Goal: Task Accomplishment & Management: Manage account settings

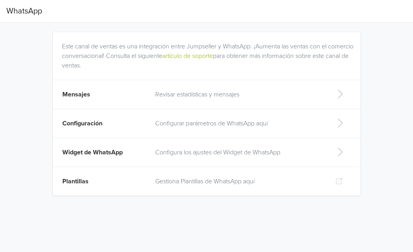
click at [211, 91] on p "Revisar estadísticas y mensajes" at bounding box center [238, 95] width 167 height 10
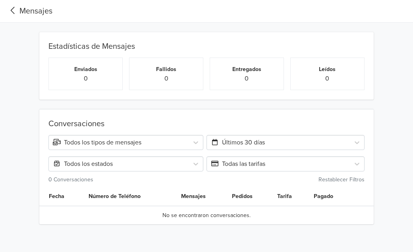
click at [21, 12] on div "Mensajes" at bounding box center [29, 11] width 46 height 12
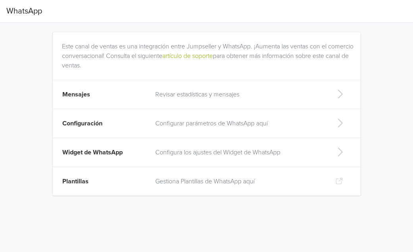
click at [119, 124] on td "Configuración" at bounding box center [102, 123] width 98 height 29
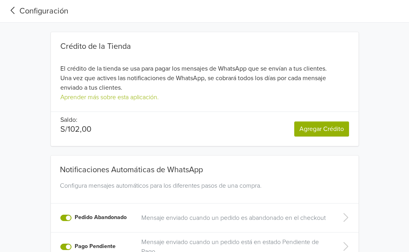
click at [13, 6] on icon at bounding box center [12, 10] width 13 height 11
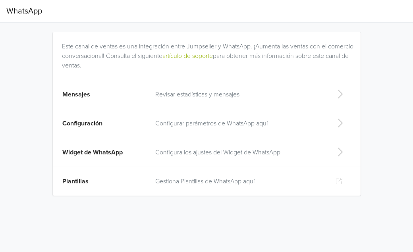
click at [252, 156] on p "Configura los ajustes del Widget de WhatsApp" at bounding box center [238, 153] width 167 height 10
select select "rb"
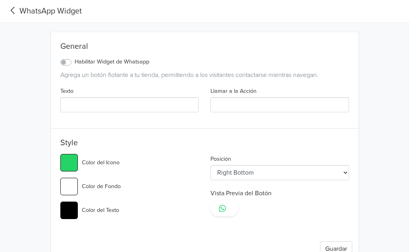
type input "#25d366"
select select "lt"
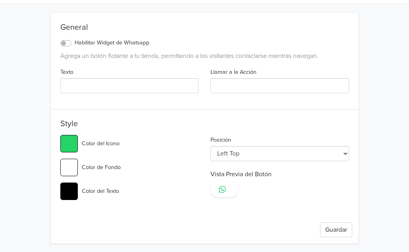
click at [75, 44] on label "Habilitar Widget de Whatsapp" at bounding box center [112, 42] width 75 height 9
click at [0, 0] on input "Habilitar Widget de Whatsapp" at bounding box center [0, 0] width 0 height 0
type input "#25d366"
click at [145, 81] on input "Texto" at bounding box center [129, 85] width 138 height 15
type input "H"
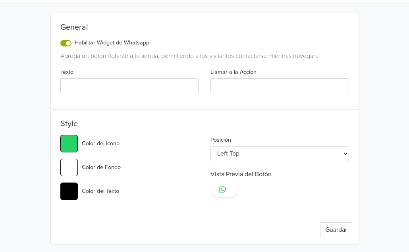
type input "#25d366"
type input "Ho"
type input "#25d366"
type input "Hol"
type input "#25d366"
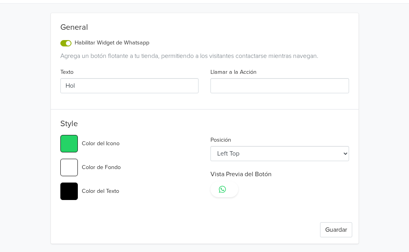
type input "Hola"
type input "#25d366"
type input "Hola"
type input "#25d366"
type input "Hola n"
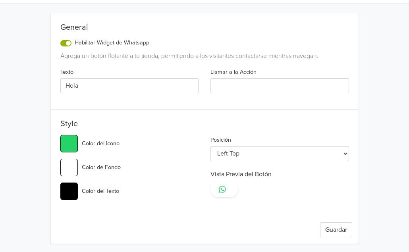
type input "#25d366"
type input "Hola ne"
type input "#25d366"
type input "Hola nec"
type input "#25d366"
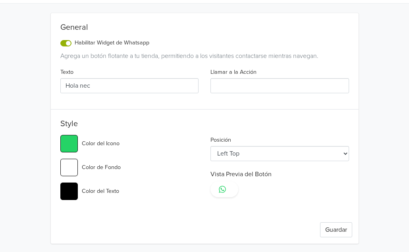
type input "Hola nece"
type input "#25d366"
type input "Hola neces"
type input "#25d366"
type input "Hola necesi"
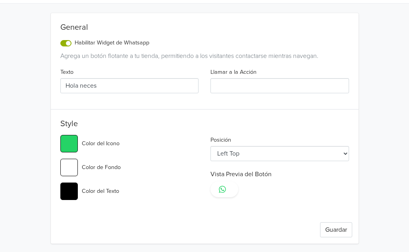
type input "#25d366"
type input "Hola necesit"
type input "#25d366"
type input "Hola necesita"
type input "#25d366"
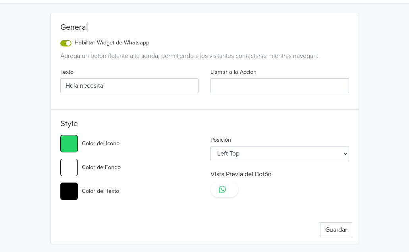
click at [313, 158] on select "Left Top Left Center Left Bottom Right Top Right Center Right Bottom" at bounding box center [279, 153] width 138 height 15
click at [315, 157] on select "Left Top Left Center Left Bottom Right Top Right Center Right Bottom" at bounding box center [279, 153] width 138 height 15
click at [315, 156] on select "Left Top Left Center Left Bottom Right Top Right Center Right Bottom" at bounding box center [279, 153] width 138 height 15
click at [321, 149] on select "Left Top Left Center Left Bottom Right Top Right Center Right Bottom" at bounding box center [279, 153] width 138 height 15
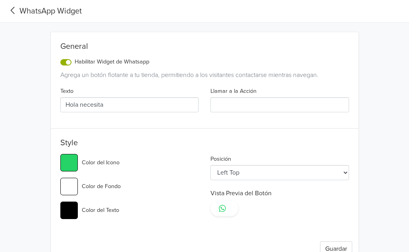
click at [174, 94] on div "Texto Hola necesita" at bounding box center [129, 99] width 150 height 26
click at [166, 102] on input "Hola necesita" at bounding box center [129, 104] width 138 height 15
type input "Hola necesita"
type input "#25d366"
type input "Hola necesita a"
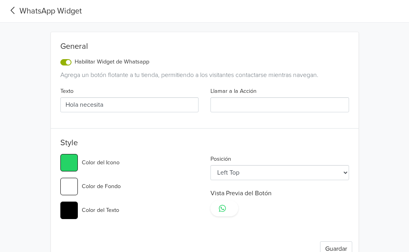
type input "#25d366"
type input "Hola necesita ay"
type input "#25d366"
type input "Hola necesita ayu"
type input "#25d366"
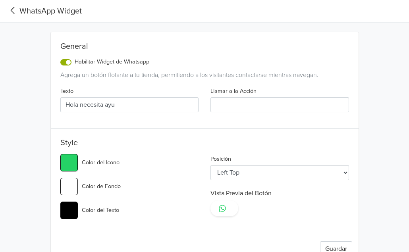
type input "Hola necesita ayud"
type input "#25d366"
type input "Hola necesita ayuda"
type input "#25d366"
type input "Hola necesita ayuda"
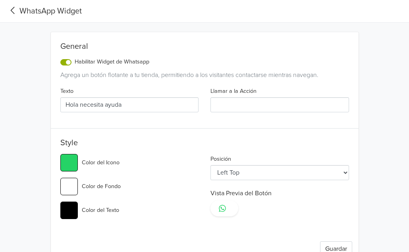
type input "#25d366"
type input "Hola necesita ayuda"
type input "#25d366"
type input "Hola necesita ayud"
type input "#25d366"
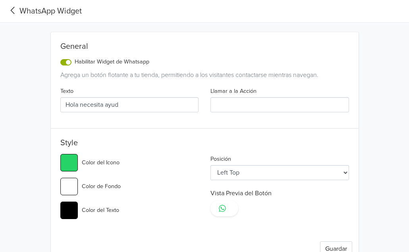
type input "Hola necesita ayu"
type input "#25d366"
type input "Hola necesita ay"
type input "#25d366"
type input "Hola necesita a"
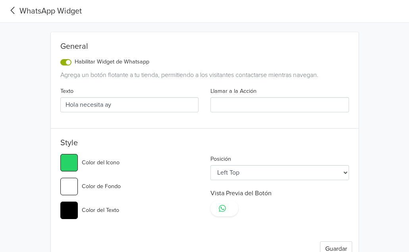
type input "#25d366"
type input "Hola necesita"
type input "#25d366"
type input "Hola necesita"
type input "#25d366"
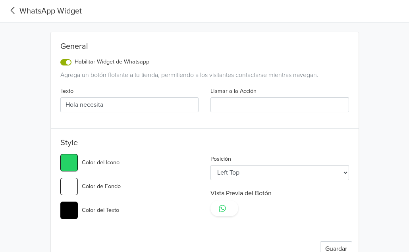
type input "Hola necesit"
type input "#25d366"
type input "Hola necesi"
type input "#25d366"
type input "Hola neces"
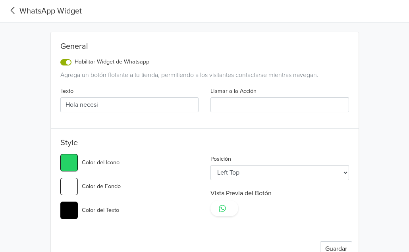
type input "#25d366"
type input "Hola nece"
type input "#25d366"
type input "Hola nec"
type input "#25d366"
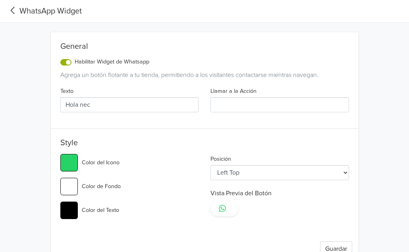
type input "Hola ne"
type input "#25d366"
type input "Hola n"
type input "#25d366"
type input "Hola"
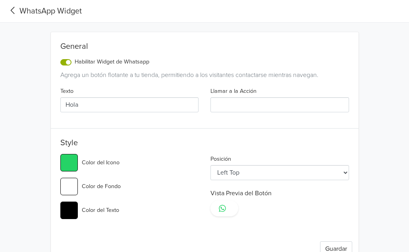
type input "#25d366"
type input "Hola"
type input "#25d366"
type input "Hola,"
type input "#25d366"
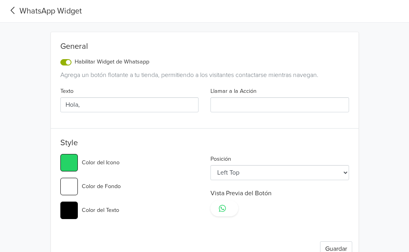
type input "Hola,"
type input "#25d366"
type input "Hola, e"
type input "#25d366"
type input "Hola, en"
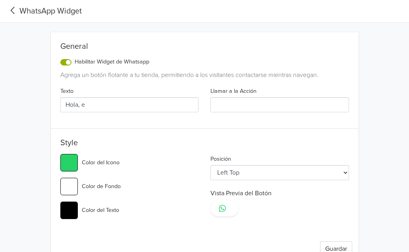
type input "#25d366"
type input "Hola, en"
type input "#25d366"
type input "Hola, en q"
type input "#25d366"
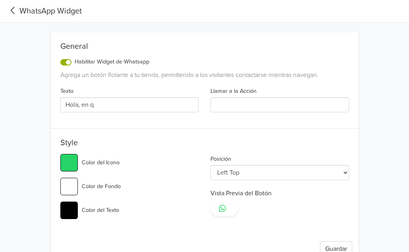
type input "Hola, en qu"
type input "#25d366"
type input "Hola, en que"
type input "#25d366"
type input "Hola, en que"
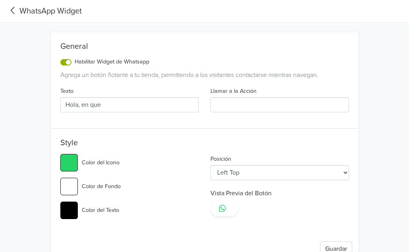
type input "#25d366"
type input "Hola, en que t"
type input "#25d366"
type input "Hola, en que te"
type input "#25d366"
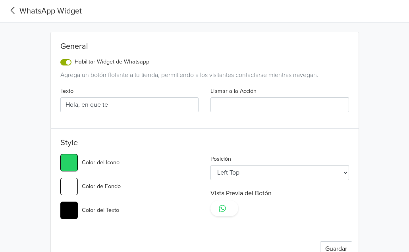
type input "Hola, en que te"
type input "#25d366"
type input "Hola, en que te a"
type input "#25d366"
type input "Hola, en que te ay"
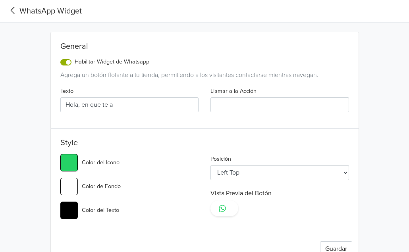
type input "#25d366"
type input "Hola, en que te ayu"
type input "#25d366"
type input "Hola, en que te ayud"
type input "#25d366"
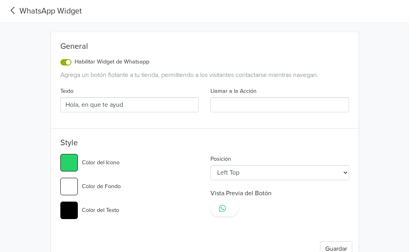
type input "Hola, en que te ayudo"
type input "#25d366"
type input "Hola, en que te ayudo"
type input "#25d366"
type input "Hola, en que te ayudo s"
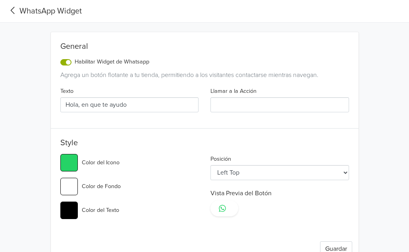
type input "#25d366"
type input "Hola, en que te ayudo so"
type input "#25d366"
type input "Hola, en que te ayudo sob"
type input "#25d366"
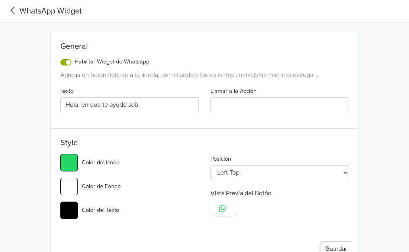
type input "Hola, en que te ayudo sobr"
type input "#25d366"
type input "Hola, en que te ayudo sobri"
type input "#25d366"
type input "Hola, en que te ayudo sobrin"
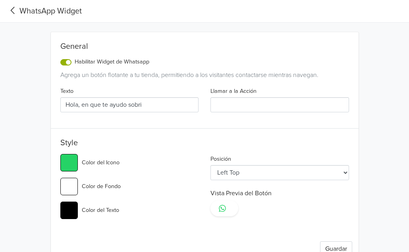
type input "#25d366"
type input "Hola, en que te ayudo sobrinx"
type input "#25d366"
type input "Hola, en que te ayudo sobrinx"
click at [297, 113] on div "Texto Hola, en que te ayudo sobrinx Llamar a la Acción" at bounding box center [204, 102] width 300 height 33
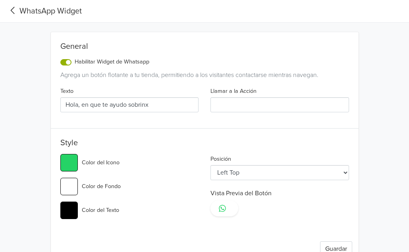
click at [294, 103] on input "Llamar a la Acción" at bounding box center [279, 104] width 138 height 15
type input "v"
type input "#25d366"
type input "vi"
type input "#25d366"
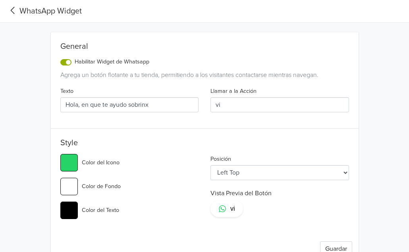
type input "vis"
type input "#25d366"
type input "visi"
type input "#25d366"
type input "visit"
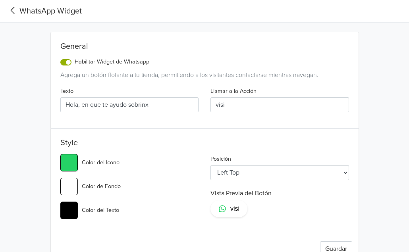
type input "#25d366"
type input "visita"
type input "#25d366"
type input "visitar"
type input "#25d366"
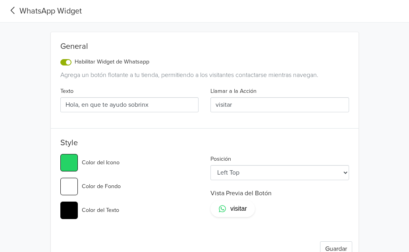
type input "visita"
type input "#25d366"
type input "visit"
type input "#25d366"
type input "visi"
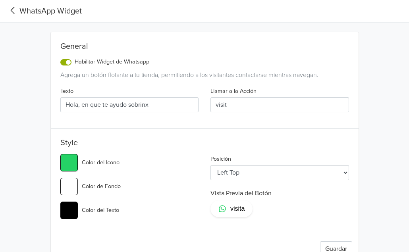
type input "#25d366"
type input "vis"
type input "#25d366"
type input "vi"
type input "#25d366"
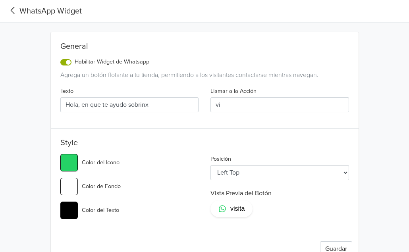
type input "v"
type input "#25d366"
type input "¿"
type input "#25d366"
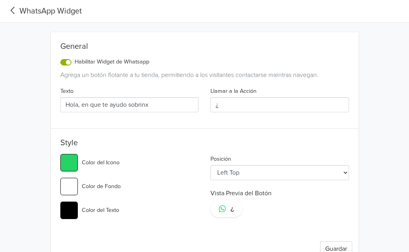
type input "¿n"
type input "#25d366"
type input "¿ne"
type input "#25d366"
type input "¿n"
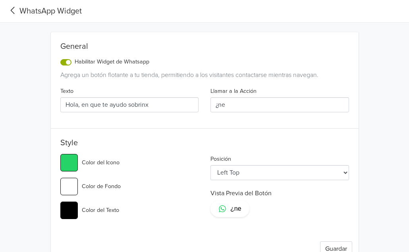
type input "#25d366"
type input "¿"
type input "#25d366"
type input "¿c"
type input "#25d366"
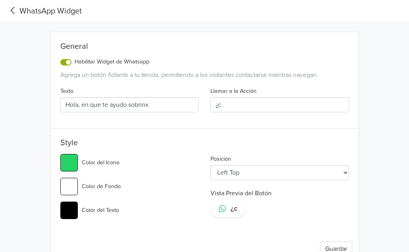
type input "¿co"
type input "#25d366"
type input "¿com"
type input "#25d366"
type input "¿como"
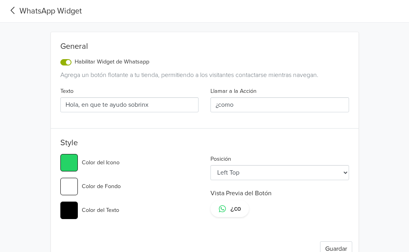
type input "#25d366"
type input "¿como"
type input "#25d366"
type input "¿como"
type input "#25d366"
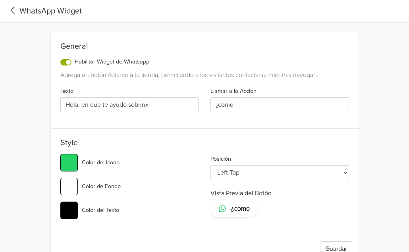
type input "¿com"
type input "#25d366"
type input "¿co"
type input "#25d366"
type input "¿c"
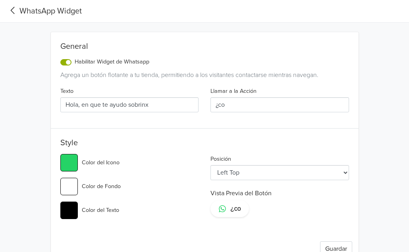
type input "#25d366"
type input "¿có"
type input "#25d366"
type input "¿cóm"
type input "#25d366"
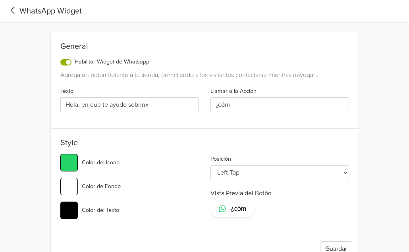
type input "¿cómo"
type input "#25d366"
type input "¿cómo"
type input "#25d366"
type input "¿cómo c"
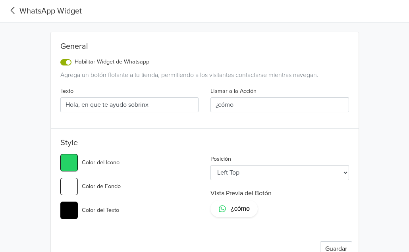
type input "#25d366"
type input "¿cómo co"
type input "#25d366"
type input "¿cómo com"
type input "#25d366"
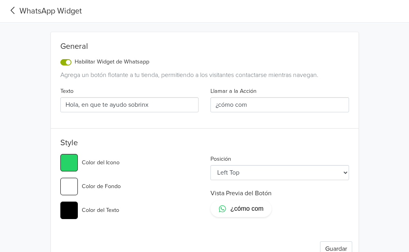
type input "¿cómo comp"
type input "#25d366"
type input "¿cómo compr"
drag, startPoint x: 272, startPoint y: 104, endPoint x: 223, endPoint y: 106, distance: 49.2
click at [223, 106] on input "¿cómo [MEDICAL_DATA]?" at bounding box center [279, 104] width 138 height 15
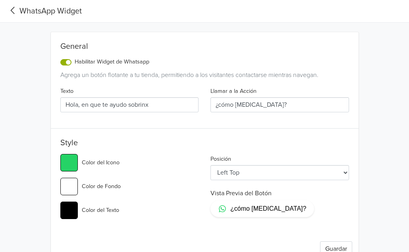
click at [266, 108] on input "¿cómo [MEDICAL_DATA]?" at bounding box center [279, 104] width 138 height 15
drag, startPoint x: 267, startPoint y: 106, endPoint x: 219, endPoint y: 106, distance: 48.8
click at [219, 106] on input "¿cómo [MEDICAL_DATA]?" at bounding box center [279, 104] width 138 height 15
click at [277, 106] on input "¿cómo [MEDICAL_DATA]?" at bounding box center [279, 104] width 138 height 15
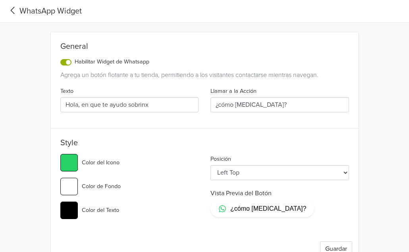
click at [277, 106] on input "¿cómo [MEDICAL_DATA]?" at bounding box center [279, 104] width 138 height 15
click at [275, 104] on input "¿cómo [MEDICAL_DATA]?" at bounding box center [279, 104] width 138 height 15
drag, startPoint x: 307, startPoint y: 103, endPoint x: 182, endPoint y: 103, distance: 125.4
click at [182, 103] on div "Texto Hola, en que te ayudo sobrinx Llamar a la Acción Puedes comprar aqui tamb…" at bounding box center [204, 102] width 300 height 33
click at [329, 171] on select "Left Top Left Center Left Bottom Right Top Right Center Right Bottom" at bounding box center [279, 172] width 138 height 15
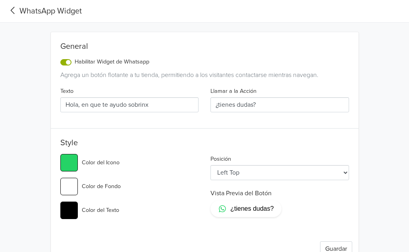
click at [328, 171] on select "Left Top Left Center Left Bottom Right Top Right Center Right Bottom" at bounding box center [279, 172] width 138 height 15
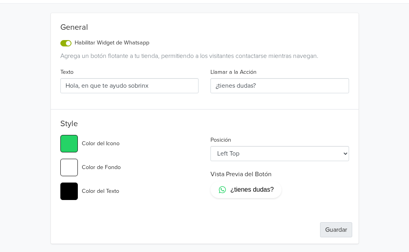
click at [340, 225] on button "Guardar" at bounding box center [336, 229] width 32 height 15
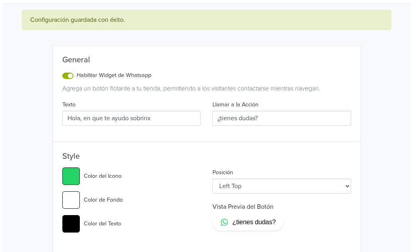
scroll to position [0, 0]
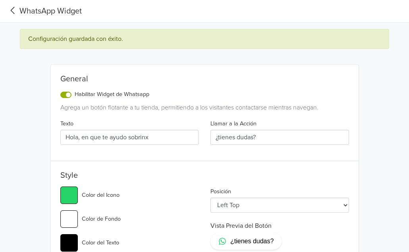
click at [8, 10] on icon at bounding box center [12, 10] width 13 height 11
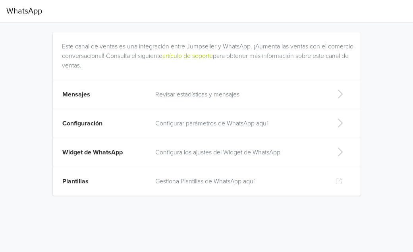
click at [217, 148] on p "Configura los ajustes del Widget de WhatsApp" at bounding box center [238, 153] width 167 height 10
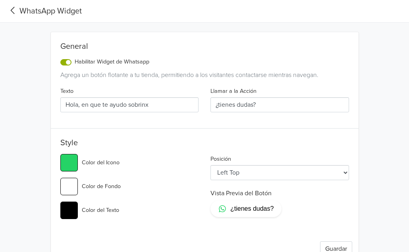
click at [10, 8] on icon at bounding box center [12, 10] width 13 height 11
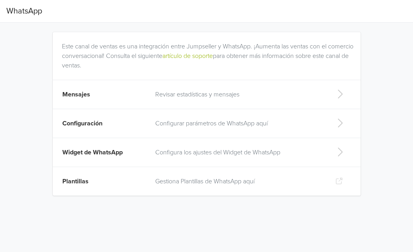
click at [119, 175] on td "Plantillas" at bounding box center [102, 181] width 98 height 29
